Goal: Information Seeking & Learning: Learn about a topic

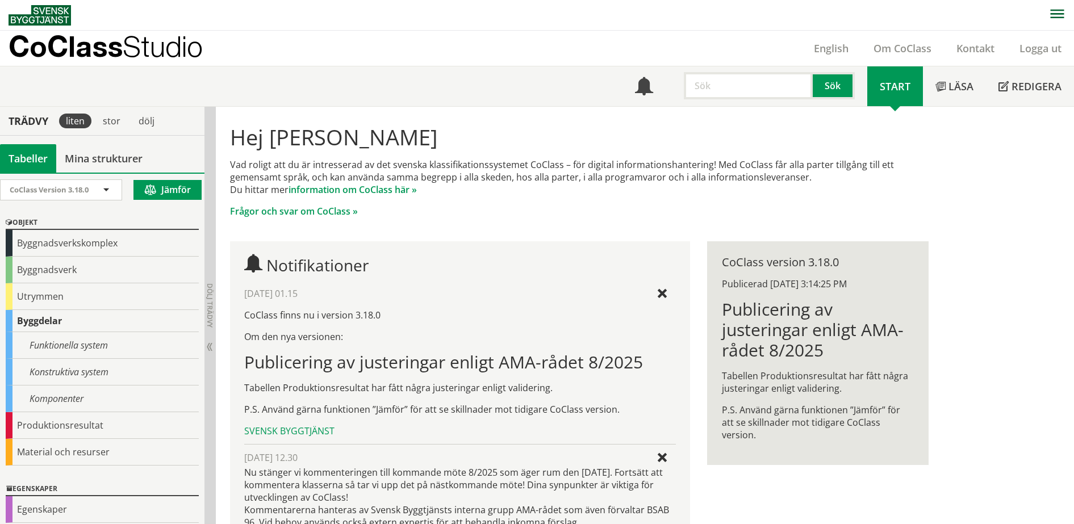
click at [122, 46] on p "CoClass Studio" at bounding box center [106, 46] width 194 height 13
click at [438, 207] on p "Frågor och svar om CoClass »" at bounding box center [579, 211] width 698 height 12
click at [640, 89] on span at bounding box center [644, 87] width 18 height 18
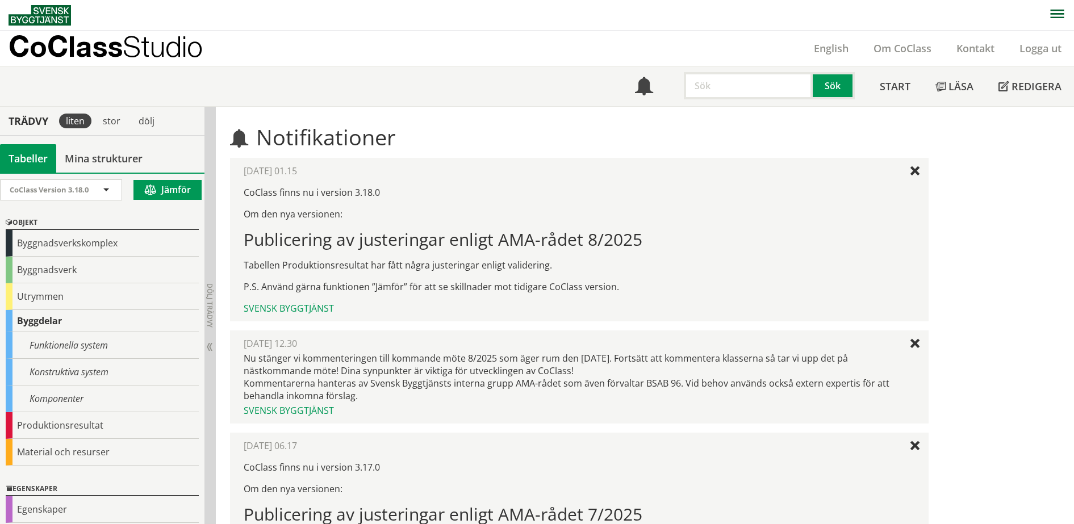
click at [57, 45] on p "CoClass Studio" at bounding box center [106, 46] width 194 height 13
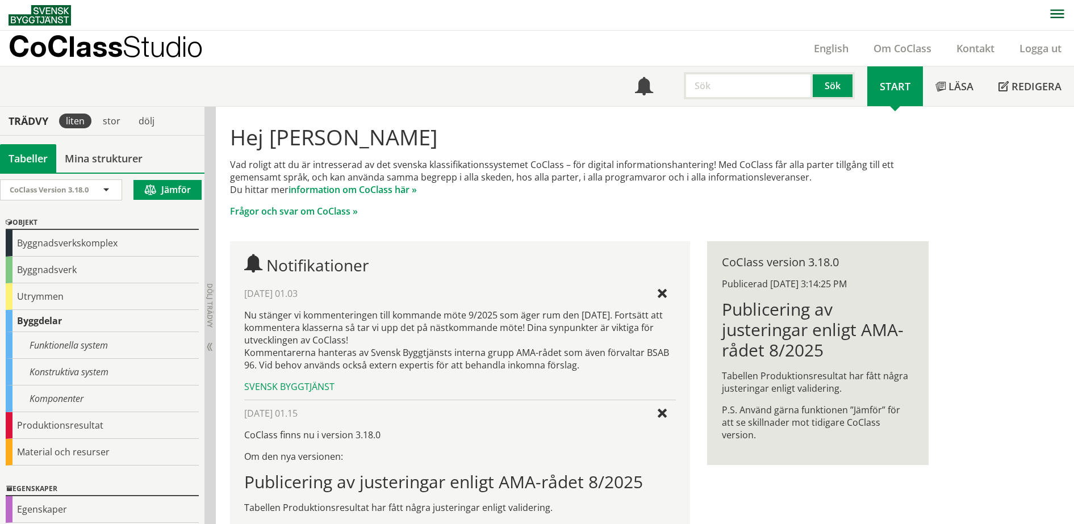
click at [558, 211] on p "Frågor och svar om CoClass »" at bounding box center [579, 211] width 698 height 12
click at [122, 345] on div "Funktionella system" at bounding box center [102, 345] width 193 height 27
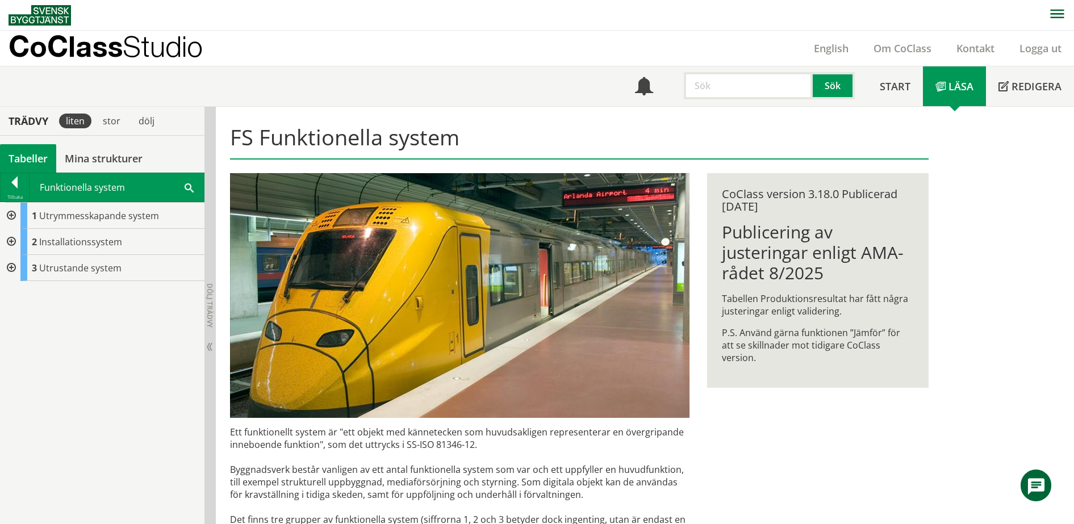
click at [9, 215] on div at bounding box center [10, 216] width 20 height 26
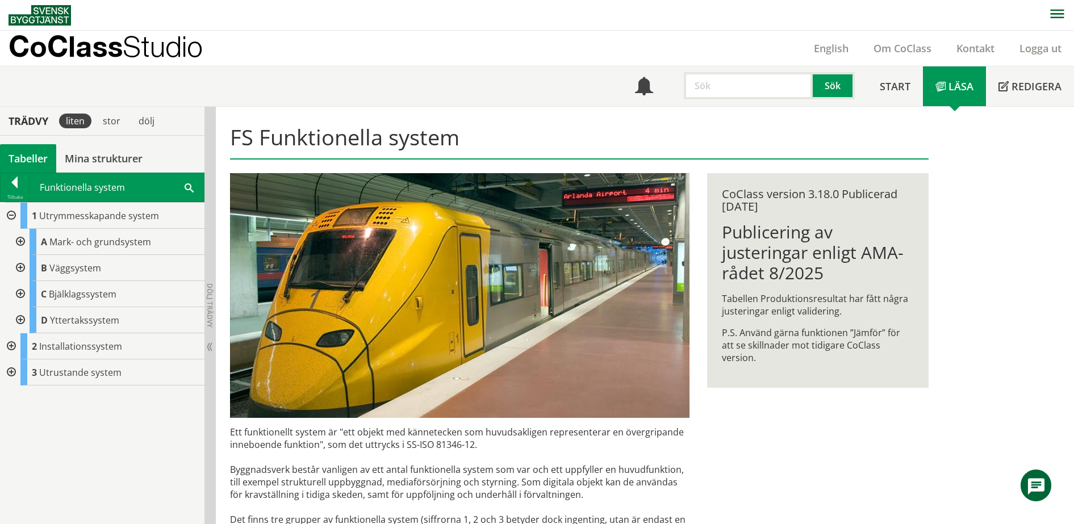
click at [11, 345] on div at bounding box center [10, 346] width 20 height 26
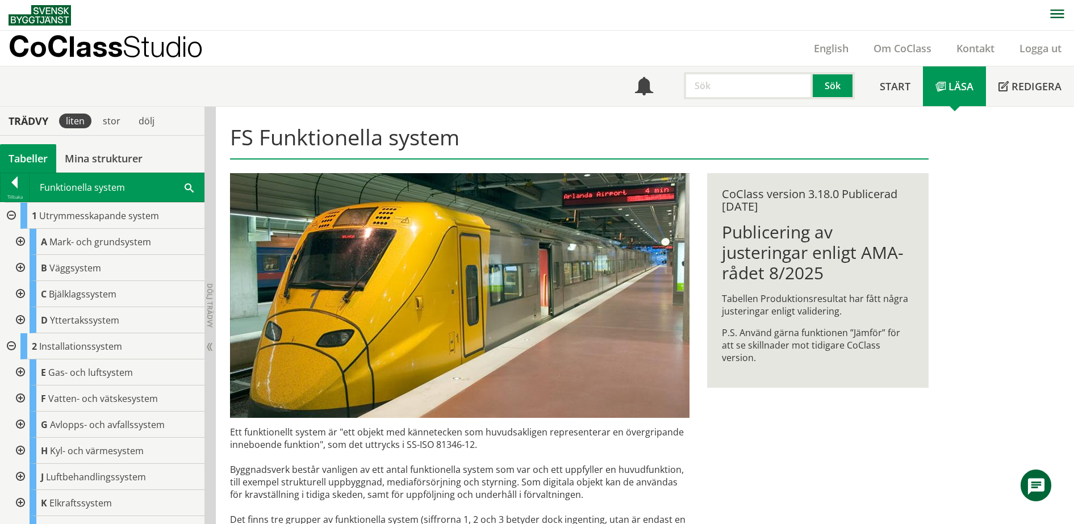
click at [20, 425] on div at bounding box center [19, 425] width 20 height 26
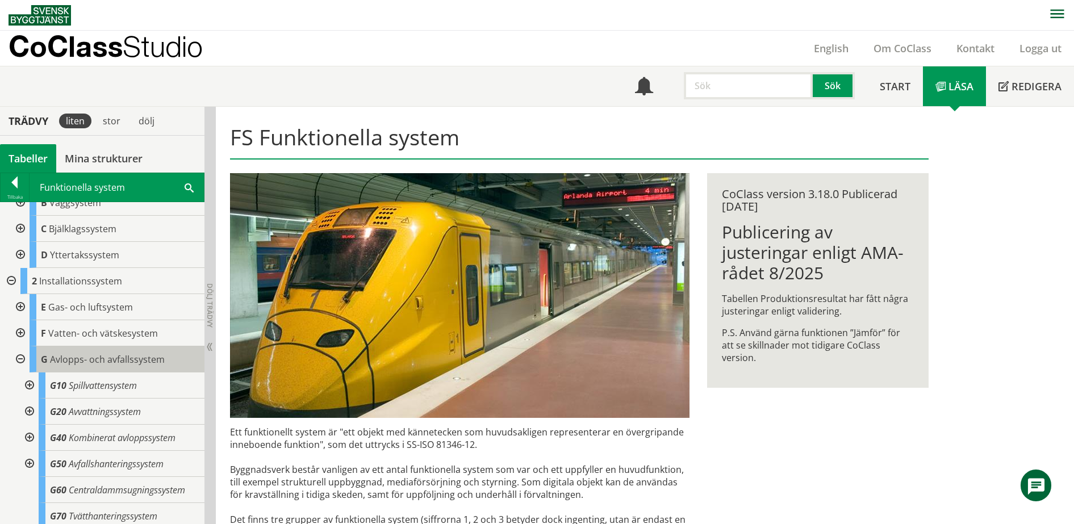
scroll to position [142, 0]
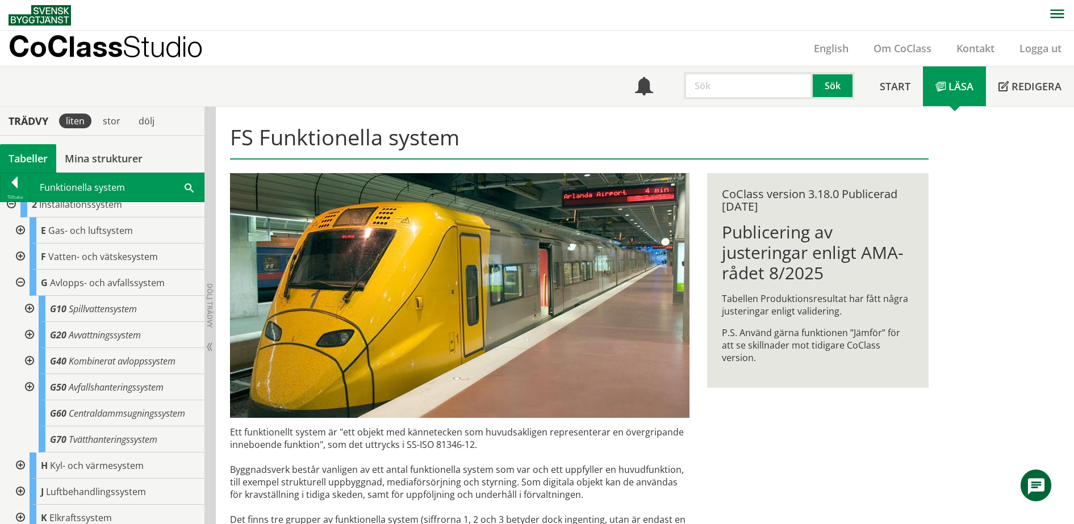
click at [31, 309] on div at bounding box center [28, 309] width 20 height 26
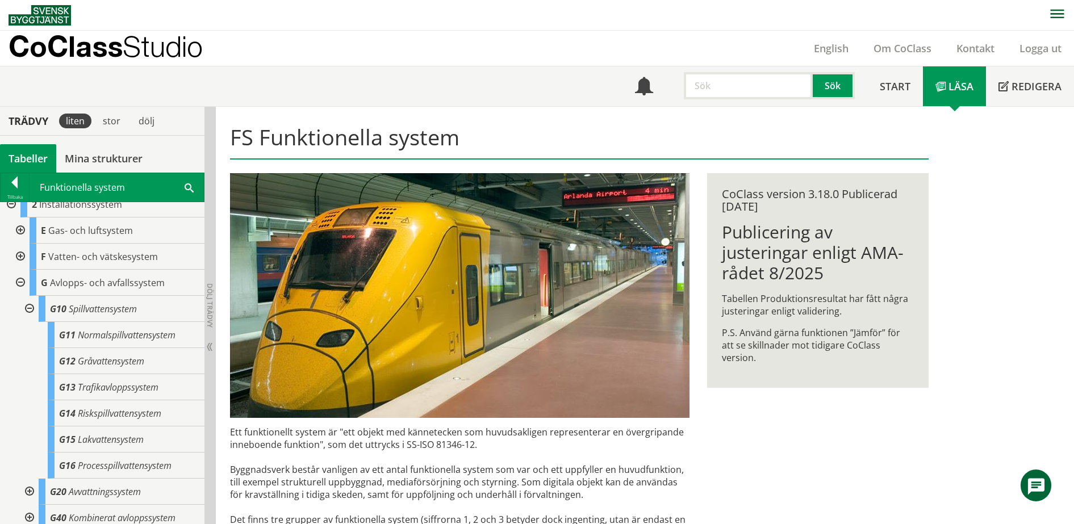
click at [22, 256] on div at bounding box center [19, 257] width 20 height 26
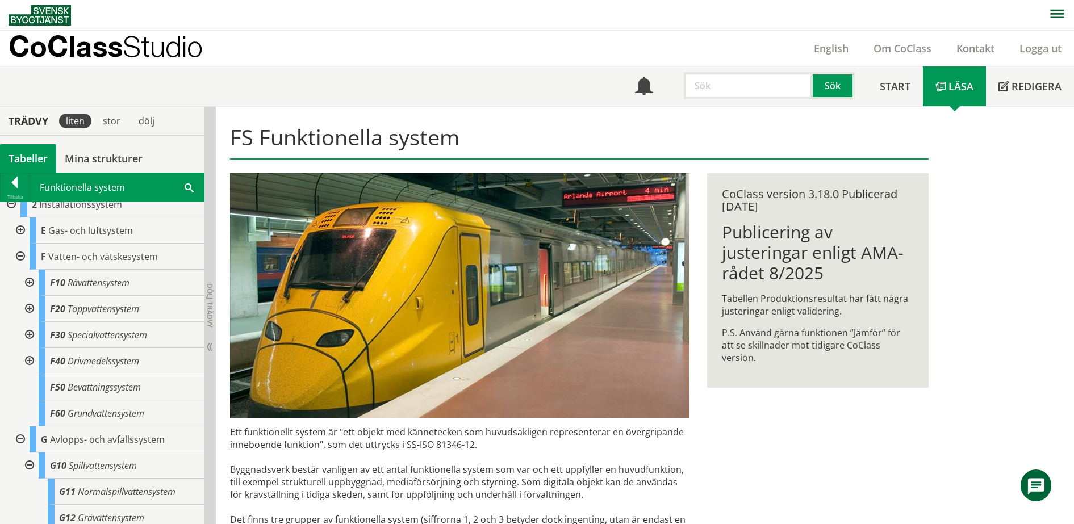
click at [28, 335] on div at bounding box center [28, 335] width 20 height 26
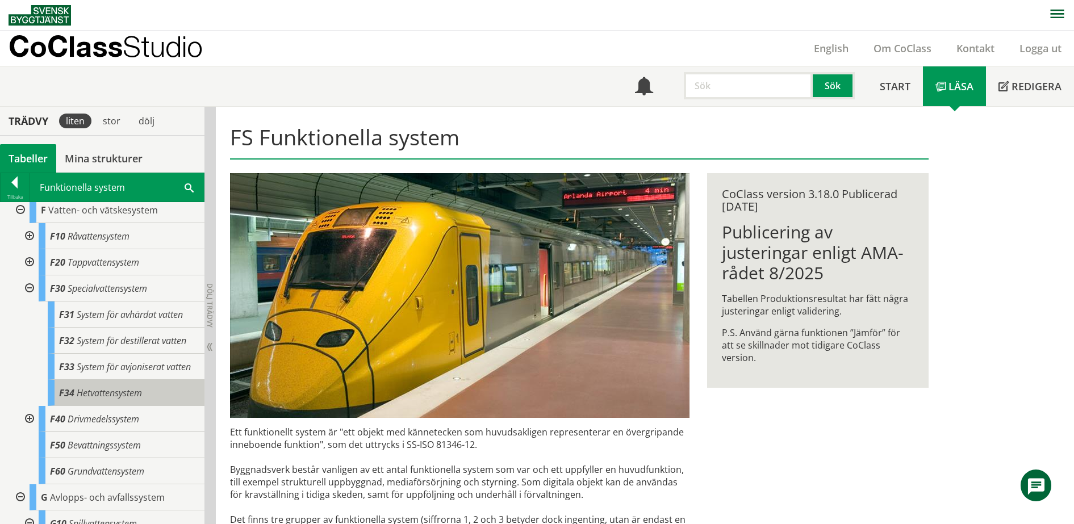
scroll to position [213, 0]
